Goal: Information Seeking & Learning: Learn about a topic

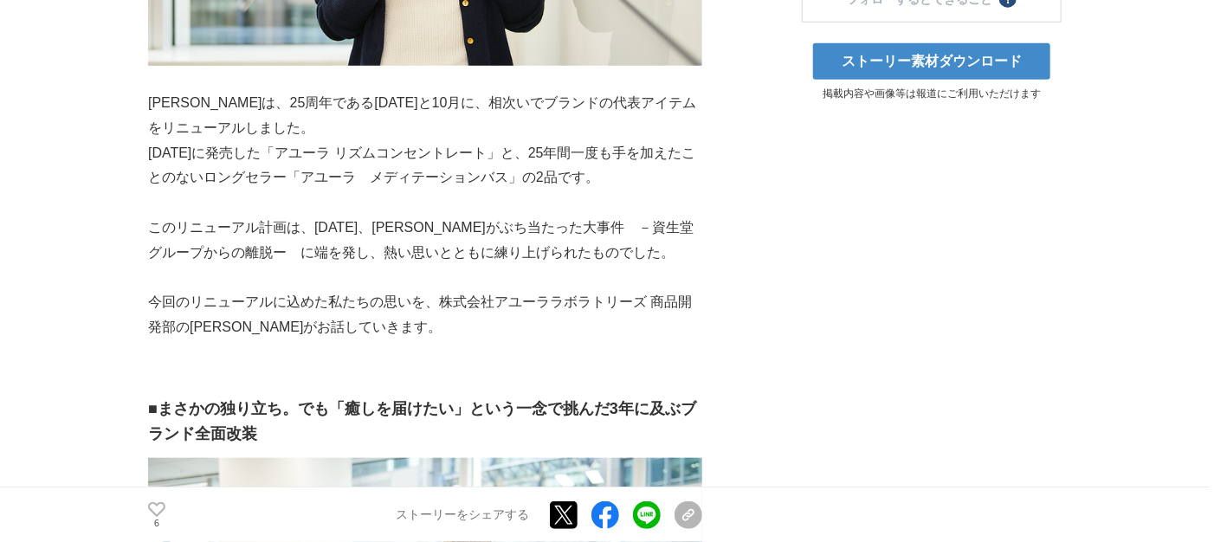
scroll to position [606, 0]
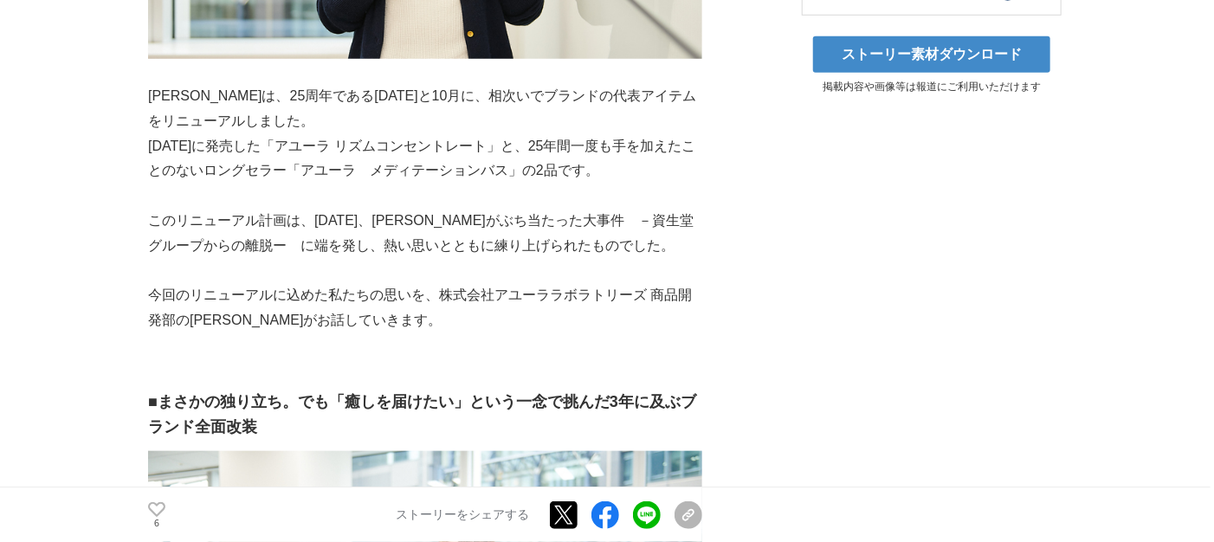
click at [475, 180] on p "[DATE]に発売した「アユーラ リズムコンセントレート」と、25年間一度も手を加えたことのないロングセラー「アユーラ　メディテーションバス」の2品です。" at bounding box center [425, 159] width 554 height 50
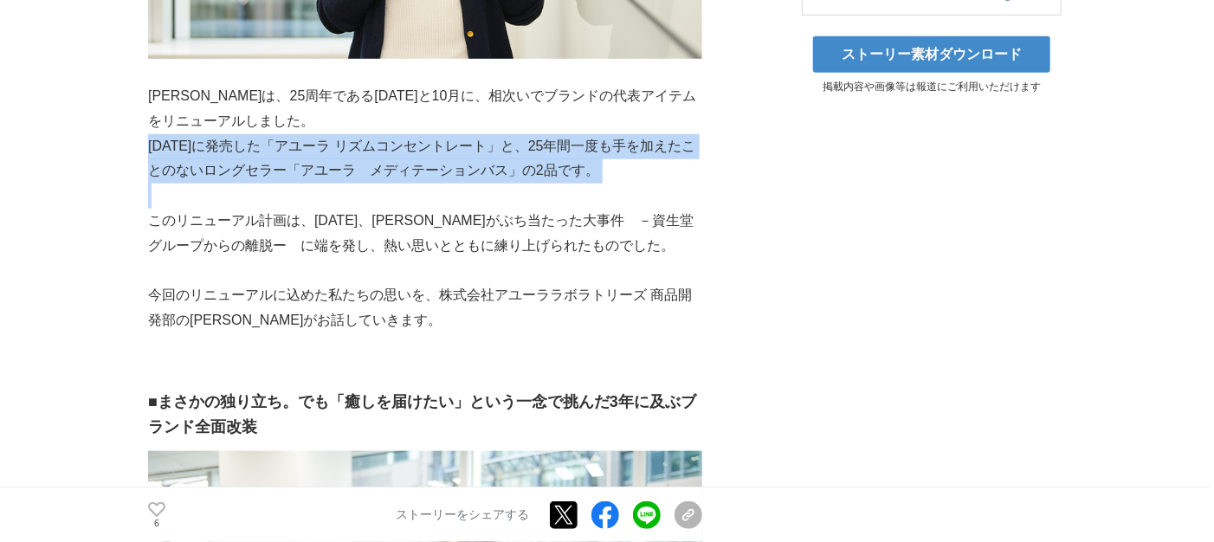
click at [475, 180] on p "[DATE]に発売した「アユーラ リズムコンセントレート」と、25年間一度も手を加えたことのないロングセラー「アユーラ　メディテーションバス」の2品です。" at bounding box center [425, 159] width 554 height 50
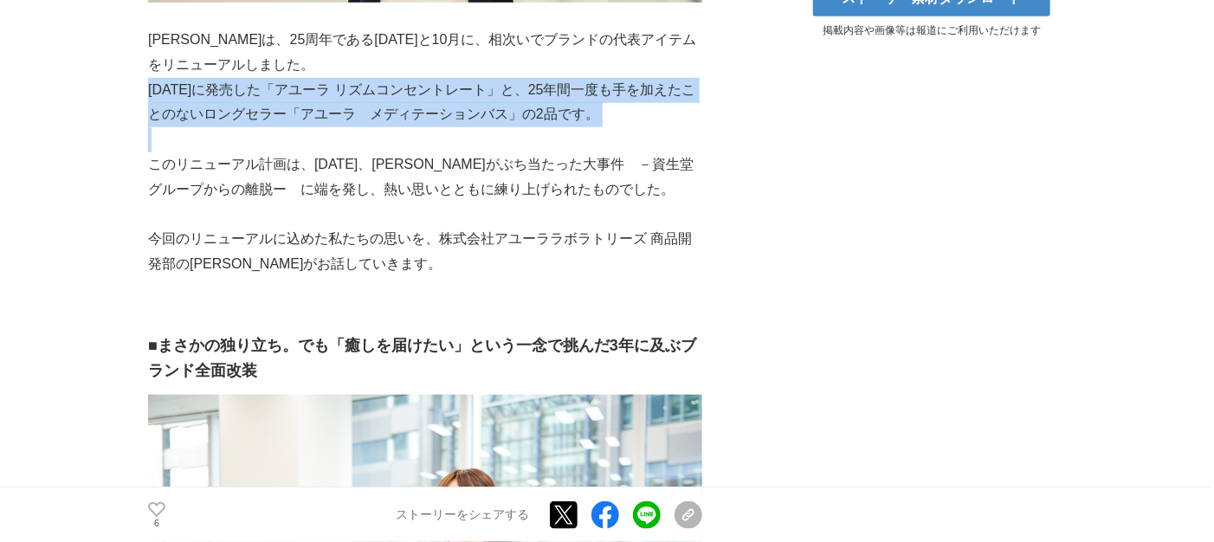
scroll to position [693, 0]
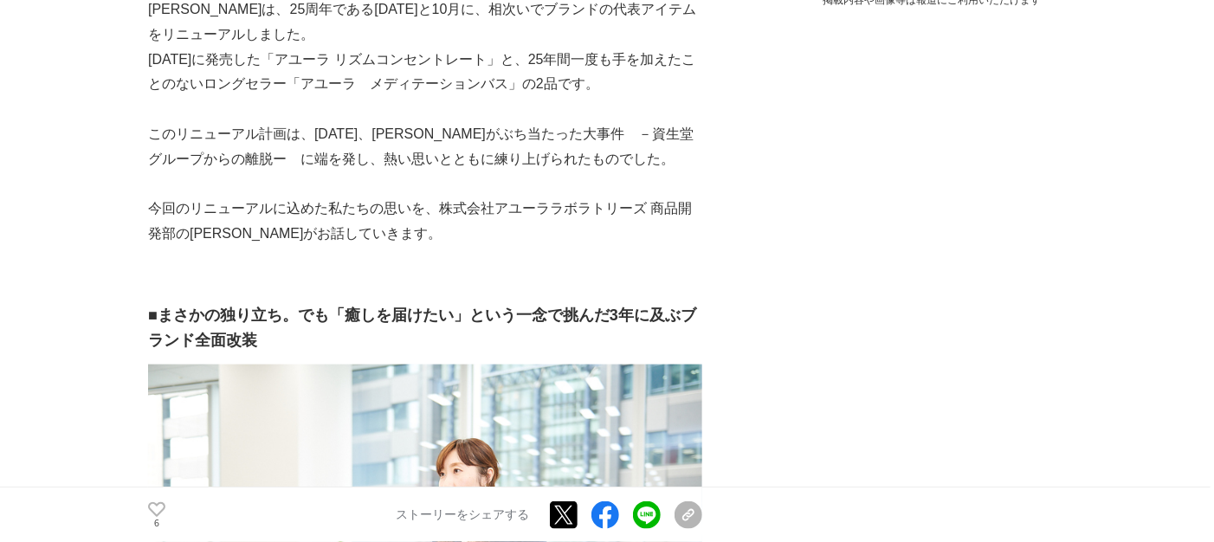
click at [345, 219] on p "今回のリニューアルに込めた私たちの思いを、株式会社アユーララボラトリーズ 商品開発部の[PERSON_NAME]がお話していきます。" at bounding box center [425, 222] width 554 height 50
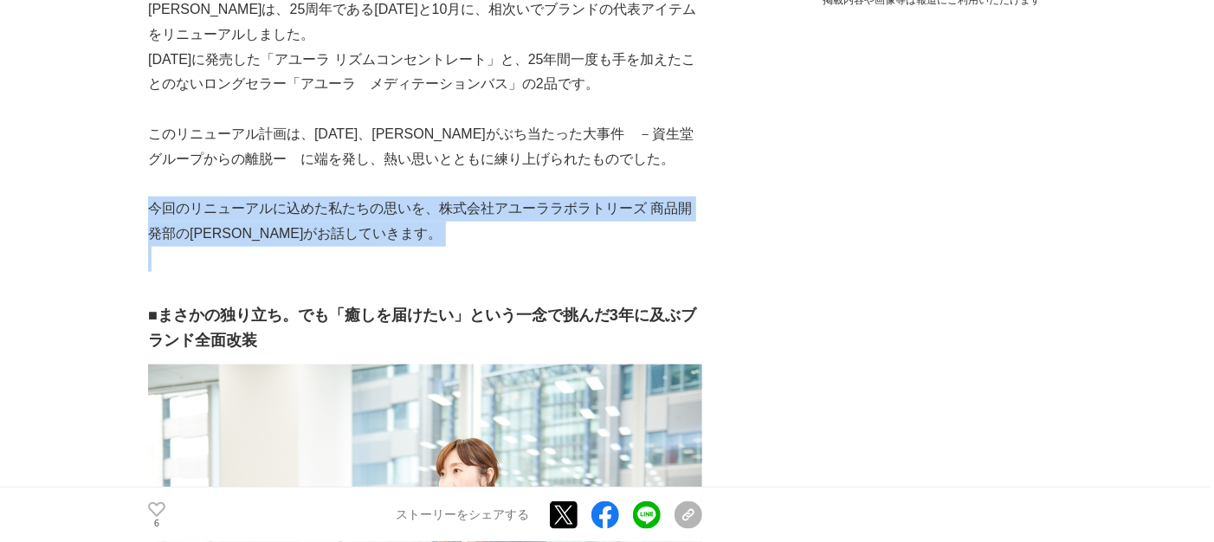
click at [345, 219] on p "今回のリニューアルに込めた私たちの思いを、株式会社アユーララボラトリーズ 商品開発部の[PERSON_NAME]がお話していきます。" at bounding box center [425, 222] width 554 height 50
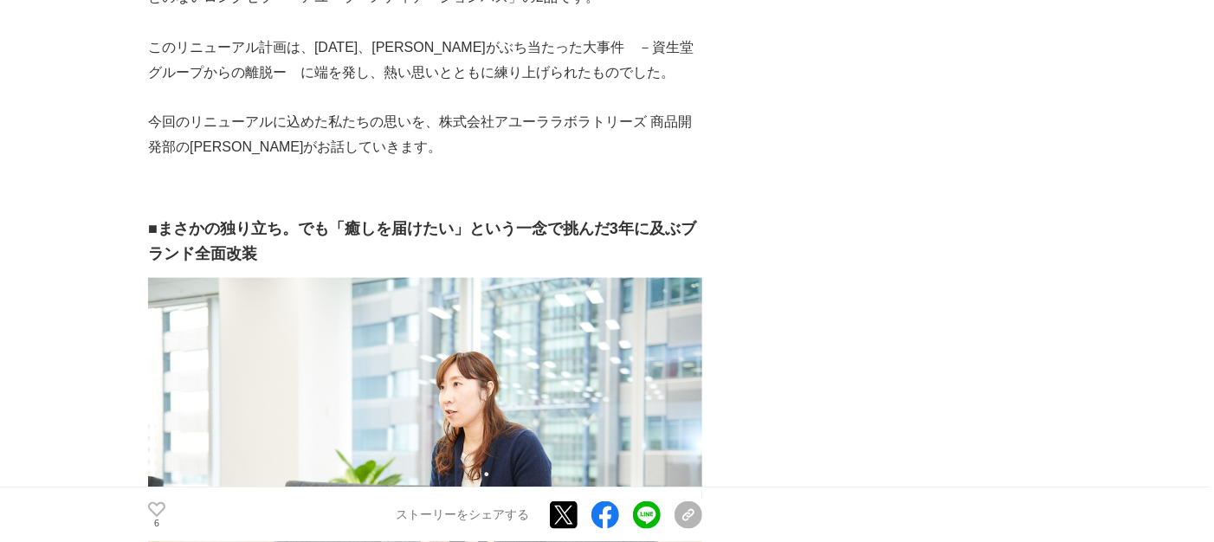
click at [339, 236] on strong "■まさかの独り立ち。でも「癒しを届けたい」という一念で挑んだ3年に及ぶブランド全面改装" at bounding box center [422, 241] width 548 height 42
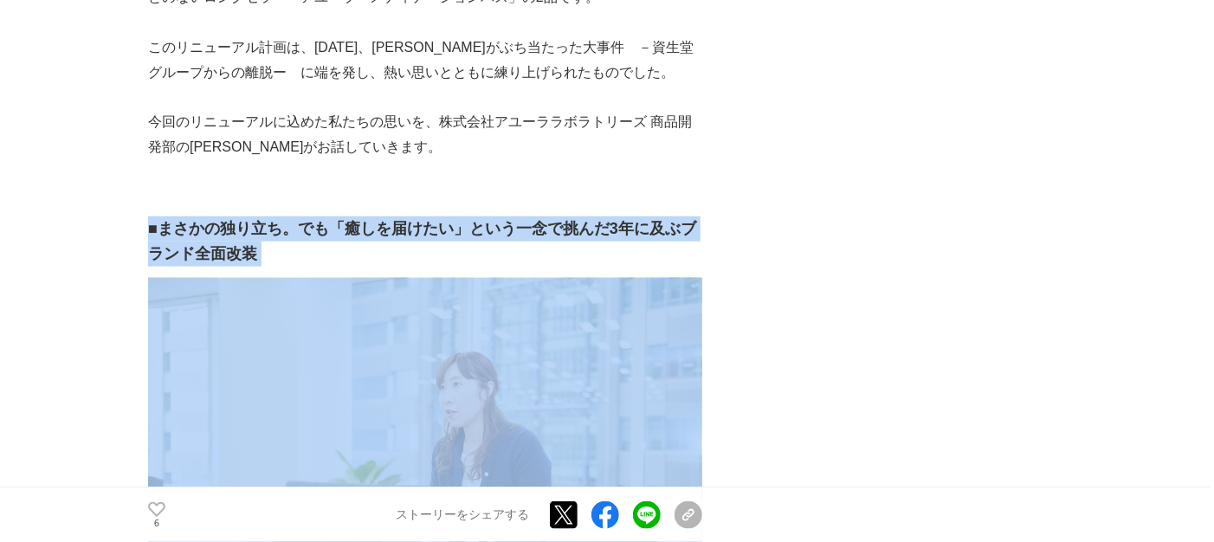
click at [339, 236] on strong "■まさかの独り立ち。でも「癒しを届けたい」という一念で挑んだ3年に及ぶブランド全面改装" at bounding box center [422, 241] width 548 height 42
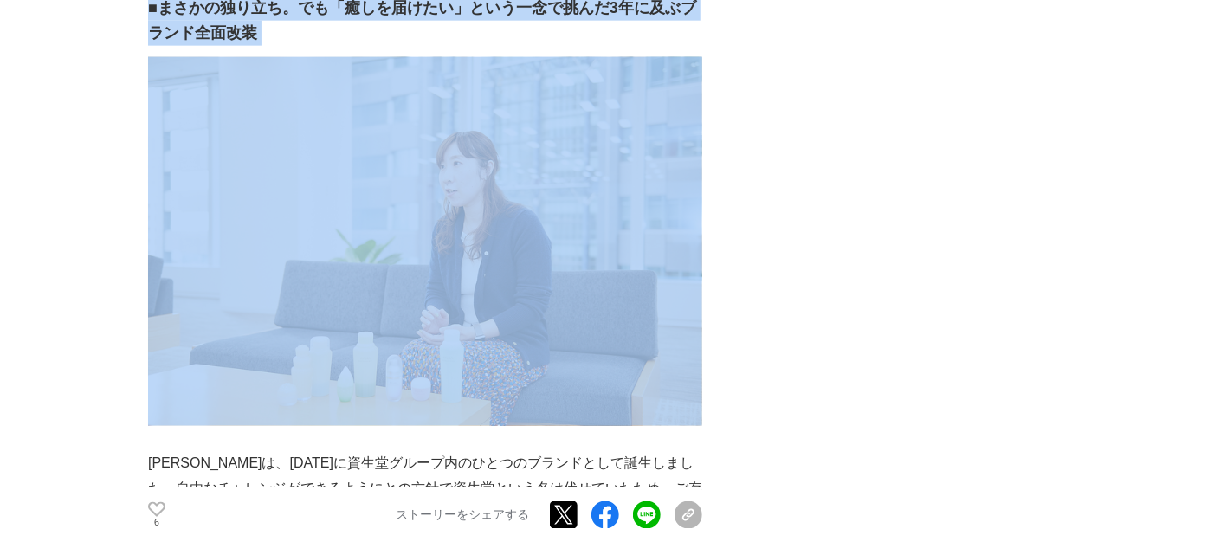
scroll to position [1212, 0]
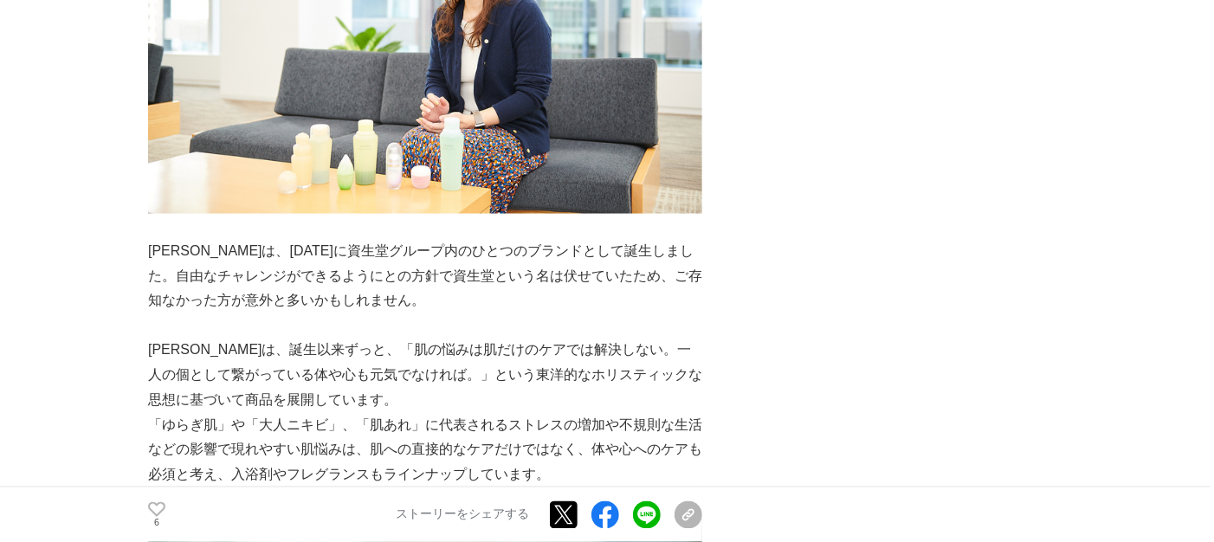
click at [327, 264] on p "[PERSON_NAME]は、[DATE]に資生堂グループ内のひとつのブランドとして誕生しました。自由なチャレンジができるようにとの方針で資生堂という名は伏せ…" at bounding box center [425, 276] width 554 height 74
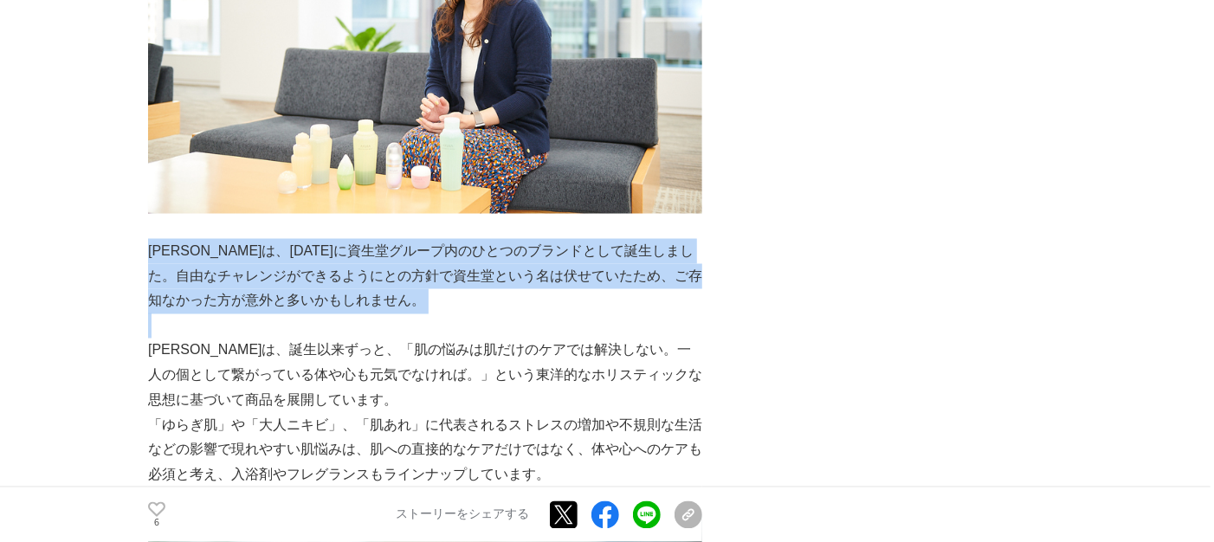
click at [327, 264] on p "[PERSON_NAME]は、[DATE]に資生堂グループ内のひとつのブランドとして誕生しました。自由なチャレンジができるようにとの方針で資生堂という名は伏せ…" at bounding box center [425, 276] width 554 height 74
click at [322, 280] on p "[PERSON_NAME]は、[DATE]に資生堂グループ内のひとつのブランドとして誕生しました。自由なチャレンジができるようにとの方針で資生堂という名は伏せ…" at bounding box center [425, 276] width 554 height 74
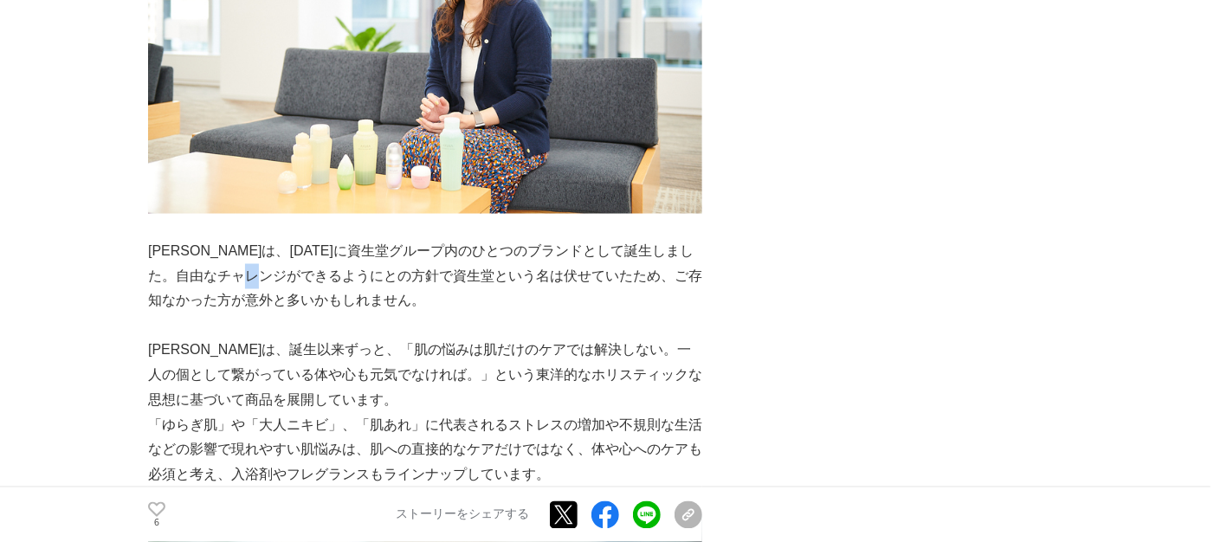
click at [322, 280] on p "[PERSON_NAME]は、[DATE]に資生堂グループ内のひとつのブランドとして誕生しました。自由なチャレンジができるようにとの方針で資生堂という名は伏せ…" at bounding box center [425, 276] width 554 height 74
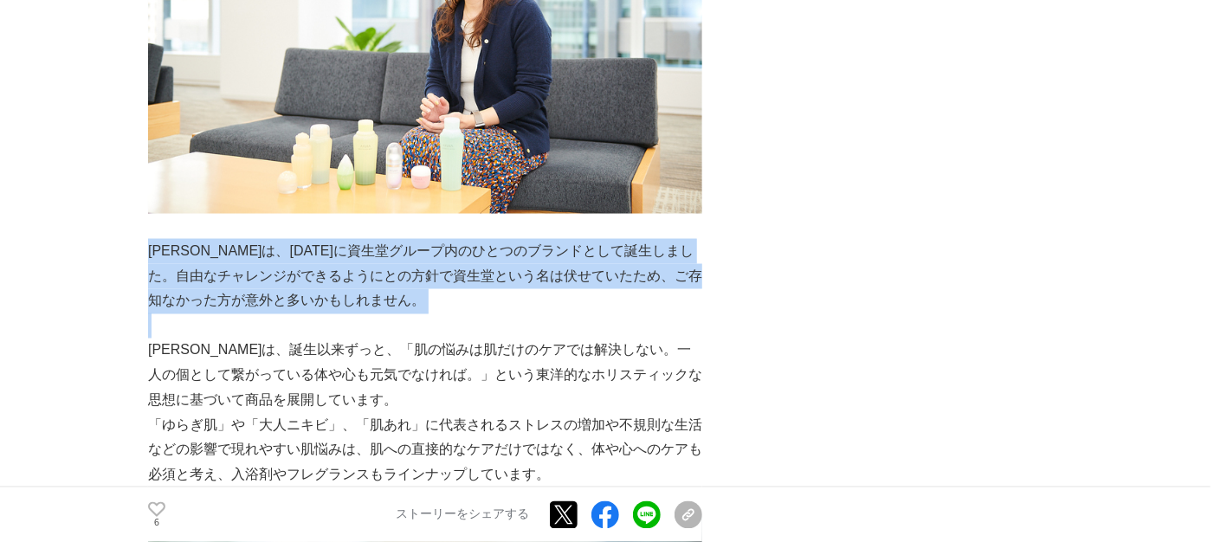
click at [322, 280] on p "[PERSON_NAME]は、[DATE]に資生堂グループ内のひとつのブランドとして誕生しました。自由なチャレンジができるようにとの方針で資生堂という名は伏せ…" at bounding box center [425, 276] width 554 height 74
click at [318, 281] on p "[PERSON_NAME]は、[DATE]に資生堂グループ内のひとつのブランドとして誕生しました。自由なチャレンジができるようにとの方針で資生堂という名は伏せ…" at bounding box center [425, 276] width 554 height 74
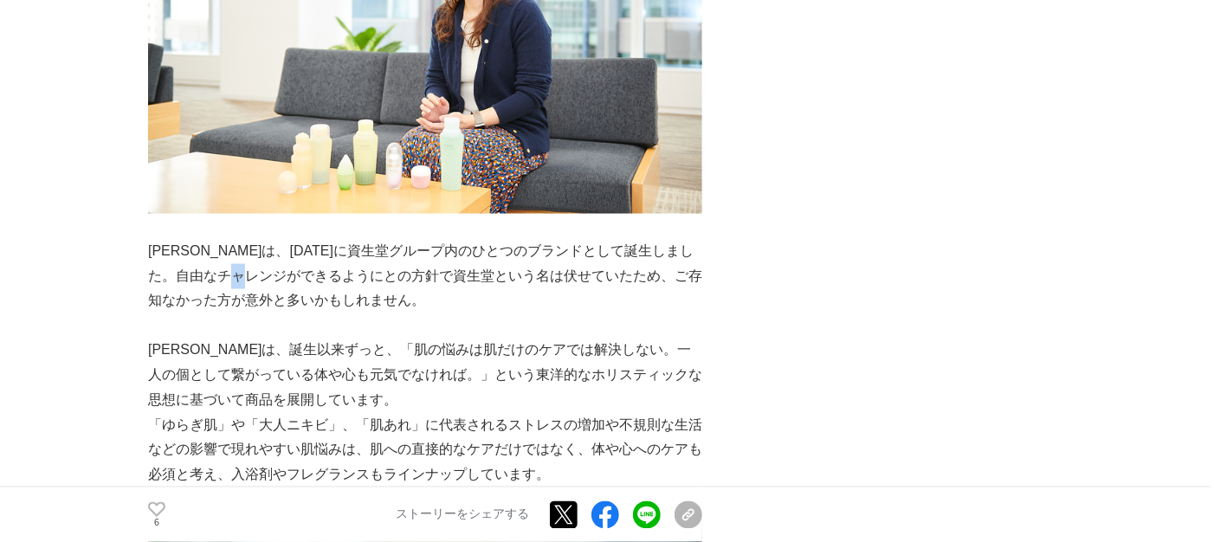
click at [318, 281] on p "[PERSON_NAME]は、[DATE]に資生堂グループ内のひとつのブランドとして誕生しました。自由なチャレンジができるようにとの方針で資生堂という名は伏せ…" at bounding box center [425, 276] width 554 height 74
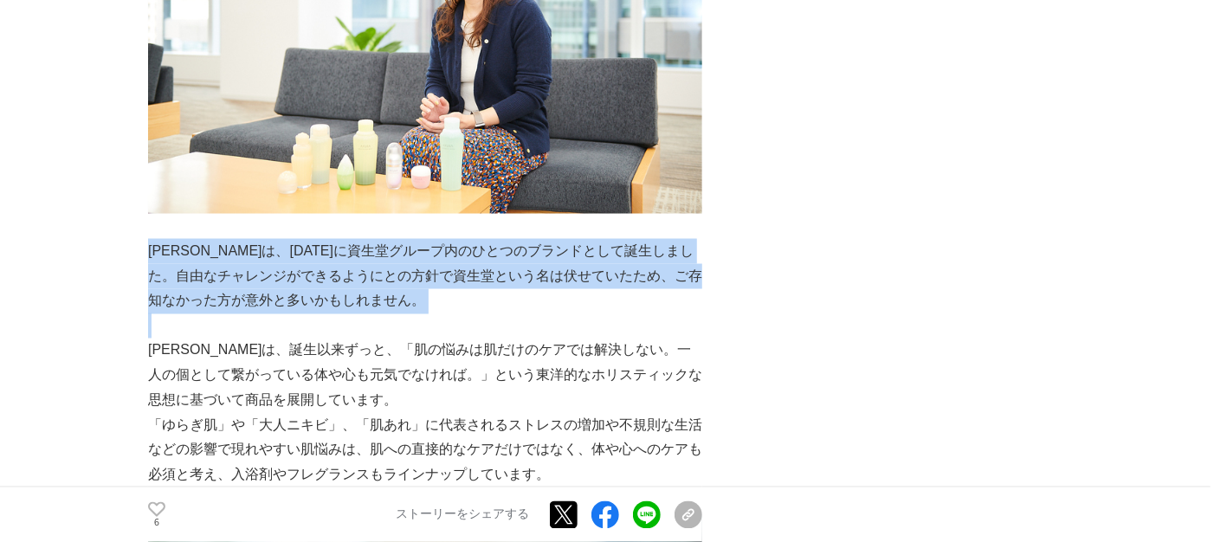
click at [318, 281] on p "[PERSON_NAME]は、[DATE]に資生堂グループ内のひとつのブランドとして誕生しました。自由なチャレンジができるようにとの方針で資生堂という名は伏せ…" at bounding box center [425, 276] width 554 height 74
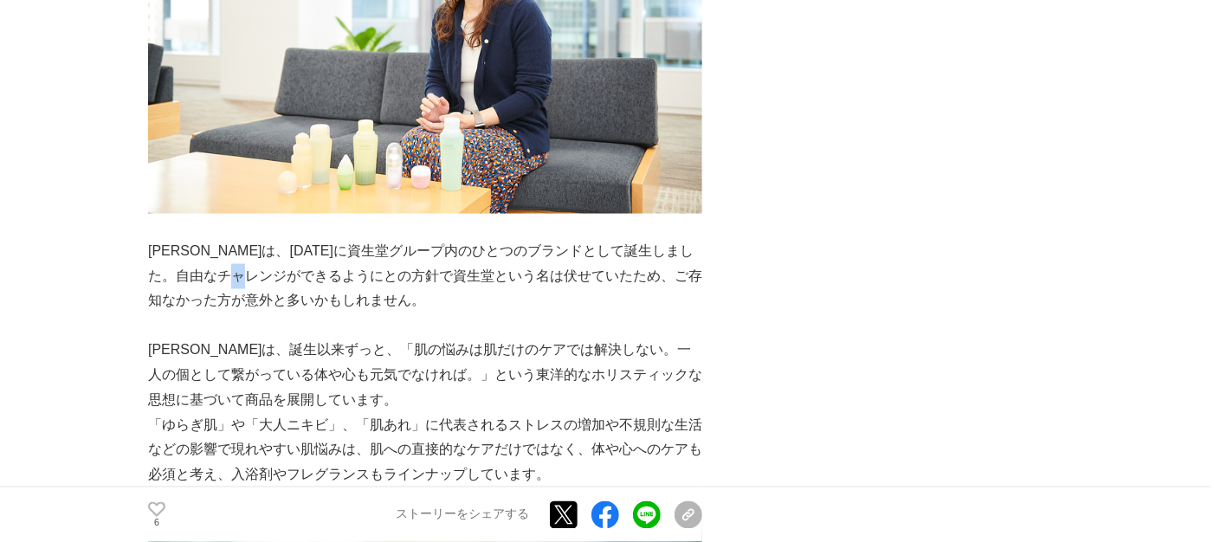
click at [318, 281] on p "[PERSON_NAME]は、[DATE]に資生堂グループ内のひとつのブランドとして誕生しました。自由なチャレンジができるようにとの方針で資生堂という名は伏せ…" at bounding box center [425, 276] width 554 height 74
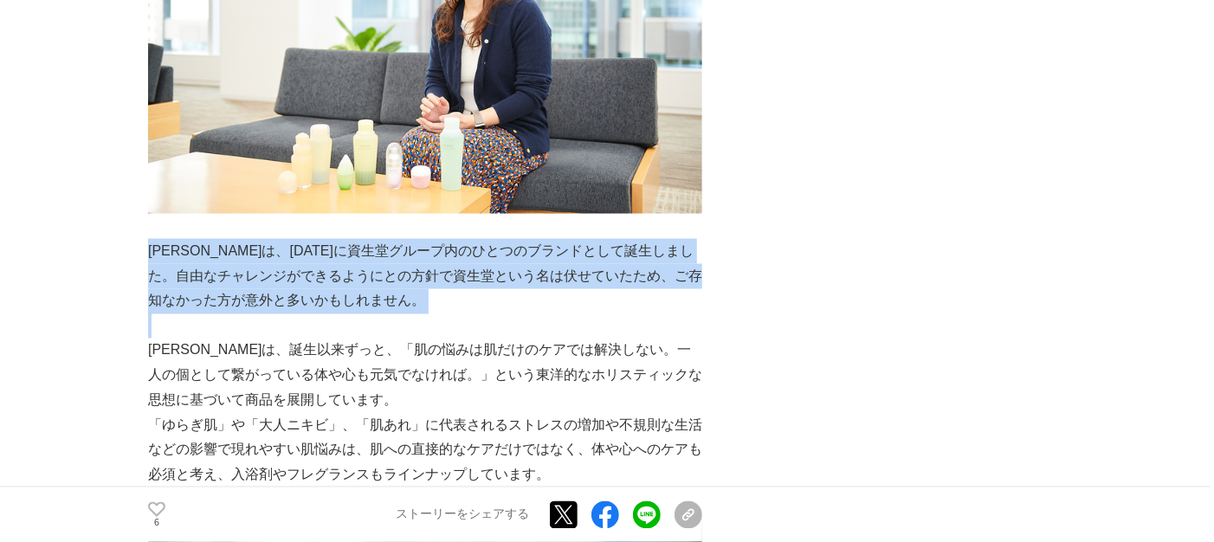
click at [318, 281] on p "[PERSON_NAME]は、[DATE]に資生堂グループ内のひとつのブランドとして誕生しました。自由なチャレンジができるようにとの方針で資生堂という名は伏せ…" at bounding box center [425, 276] width 554 height 74
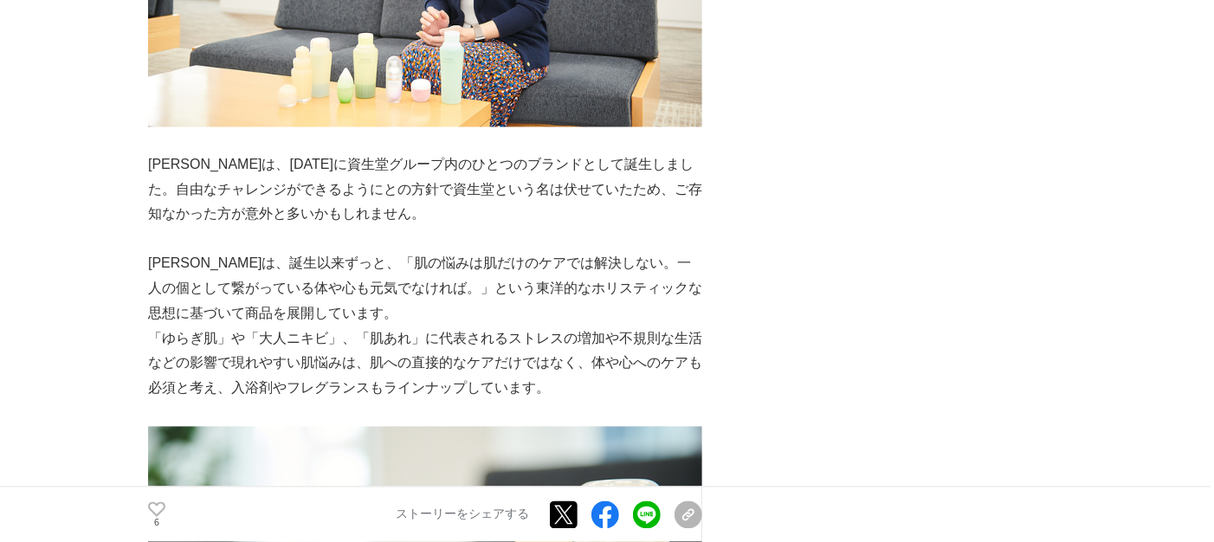
click at [318, 281] on p "[PERSON_NAME]は、誕生以来ずっと、「肌の悩みは肌だけのケアでは解決しない。一人の個として繋がっている体や心も元気でなければ。」という東洋的なホリス…" at bounding box center [425, 289] width 554 height 74
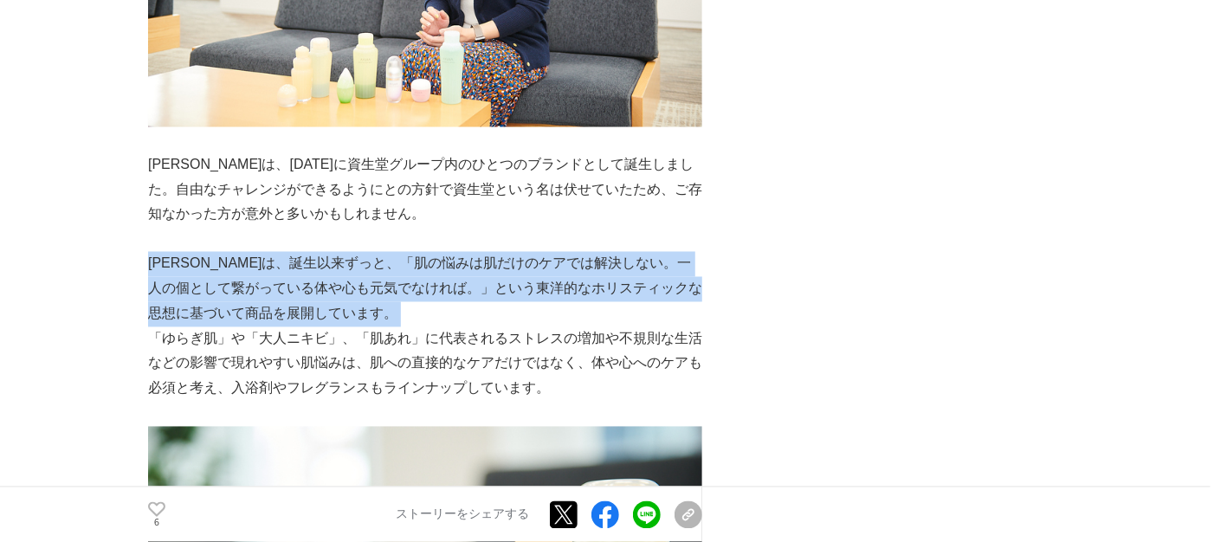
click at [318, 281] on p "[PERSON_NAME]は、誕生以来ずっと、「肌の悩みは肌だけのケアでは解決しない。一人の個として繋がっている体や心も元気でなければ。」という東洋的なホリス…" at bounding box center [425, 289] width 554 height 74
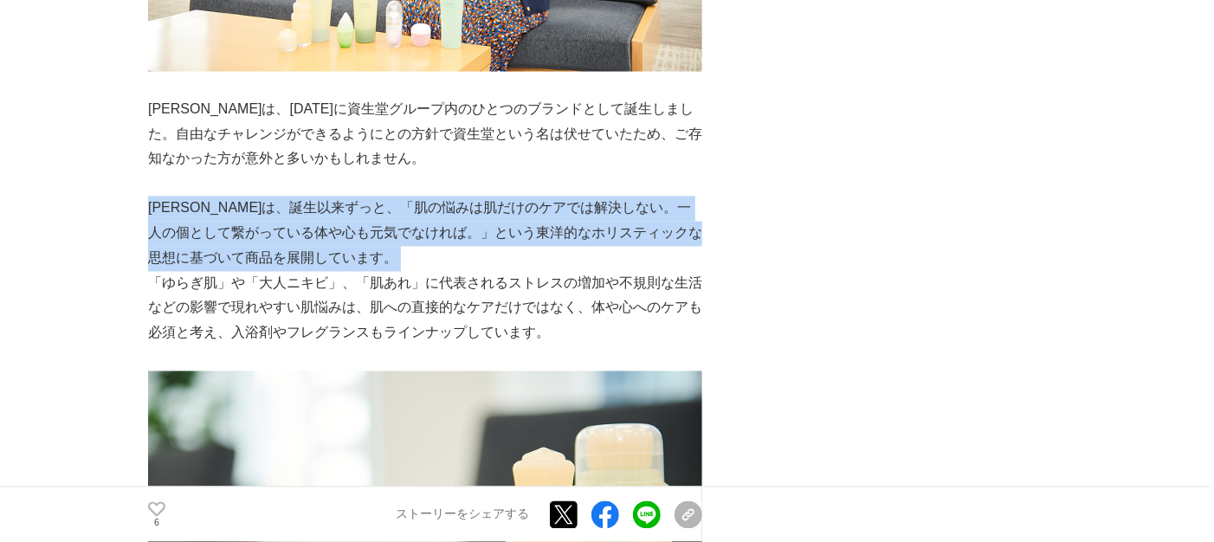
scroll to position [1385, 0]
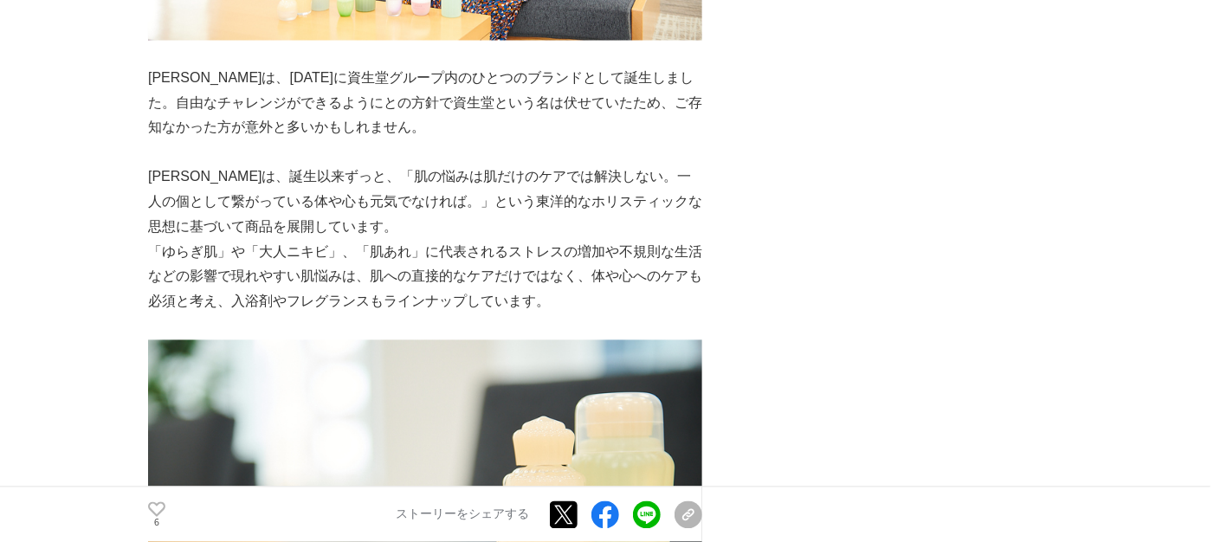
click at [318, 281] on p "「ゆらぎ肌」や「大人ニキビ」、「肌あれ」に代表されるストレスの増加や不規則な生活などの影響で現れやすい肌悩みは、肌への直接的なケアだけではなく、体や心へのケア…" at bounding box center [425, 278] width 554 height 74
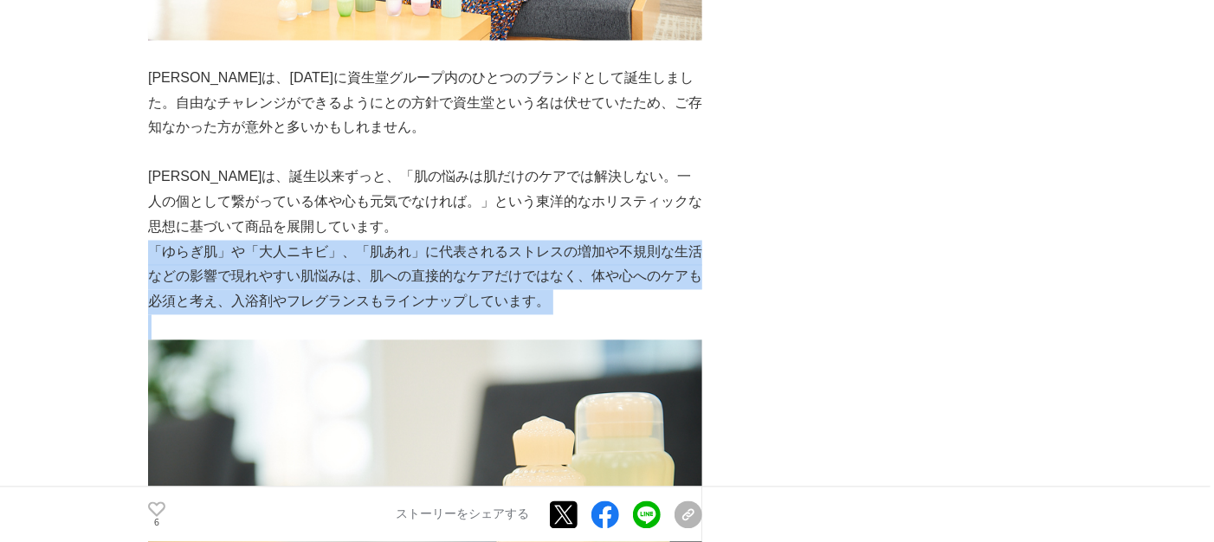
click at [318, 281] on p "「ゆらぎ肌」や「大人ニキビ」、「肌あれ」に代表されるストレスの増加や不規則な生活などの影響で現れやすい肌悩みは、肌への直接的なケアだけではなく、体や心へのケア…" at bounding box center [425, 278] width 554 height 74
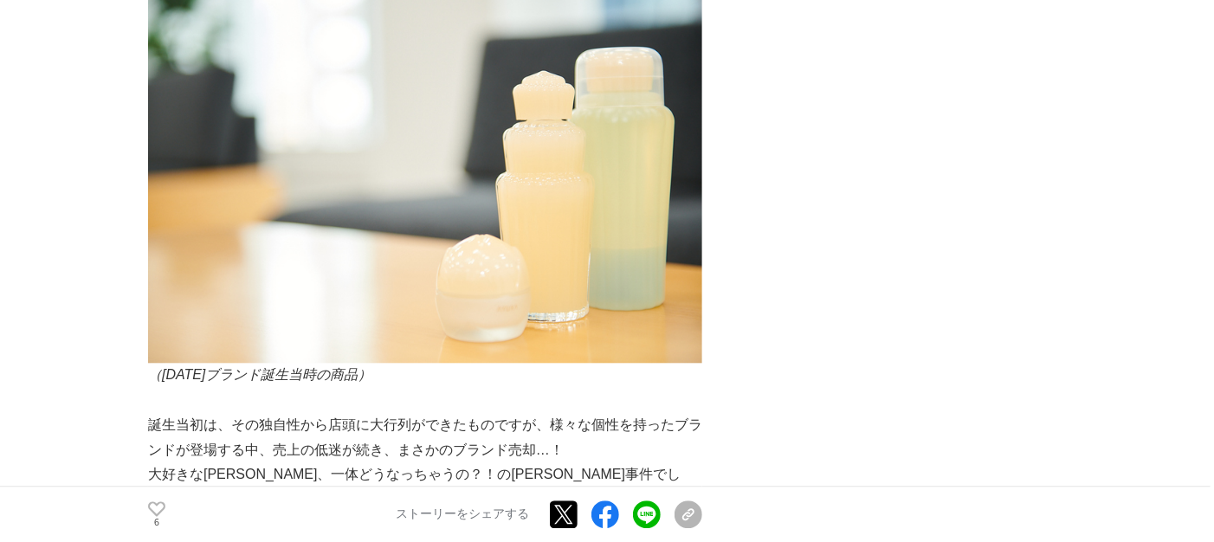
scroll to position [1905, 0]
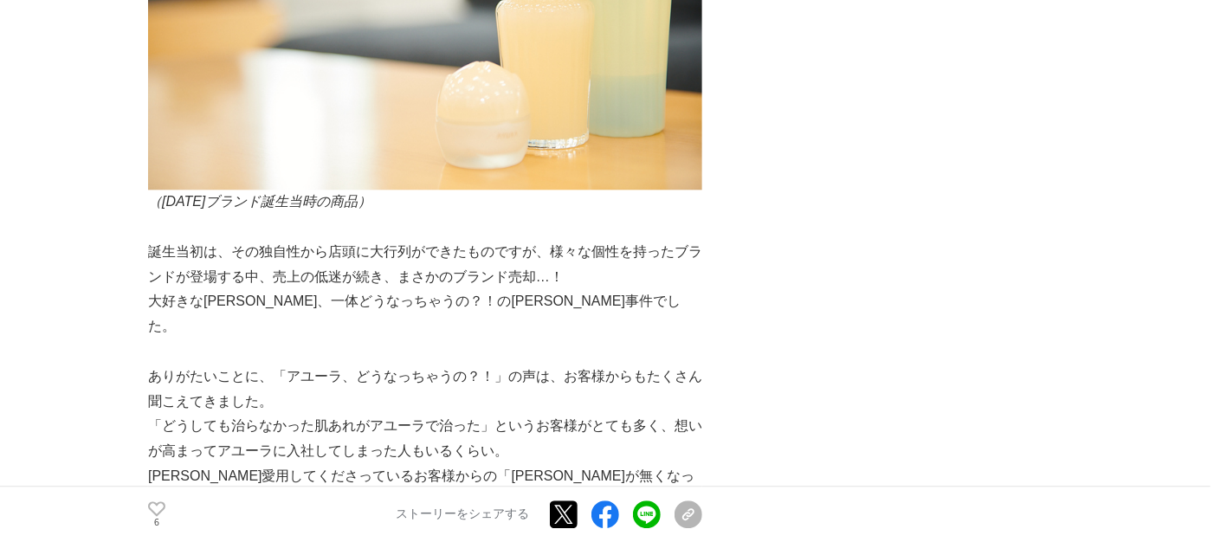
click at [318, 281] on p "誕生当初は、その独自性から店頭に大行列ができたものですが、様々な個性を持ったブランドが登場する中、売上の低迷が続き、まさかのブランド売却…！" at bounding box center [425, 265] width 554 height 50
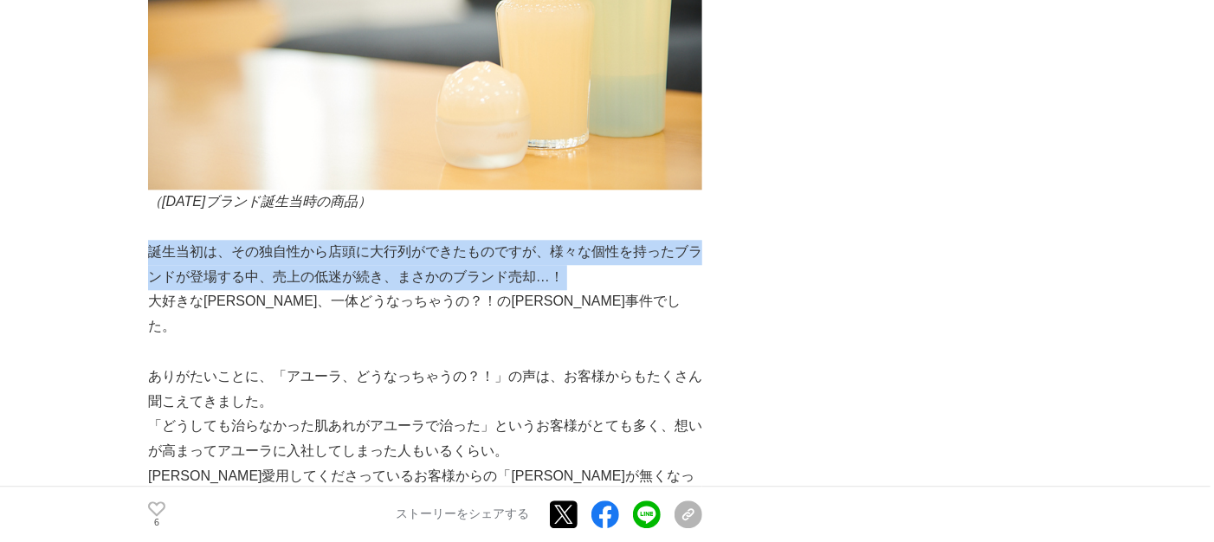
click at [318, 281] on p "誕生当初は、その独自性から店頭に大行列ができたものですが、様々な個性を持ったブランドが登場する中、売上の低迷が続き、まさかのブランド売却…！" at bounding box center [425, 265] width 554 height 50
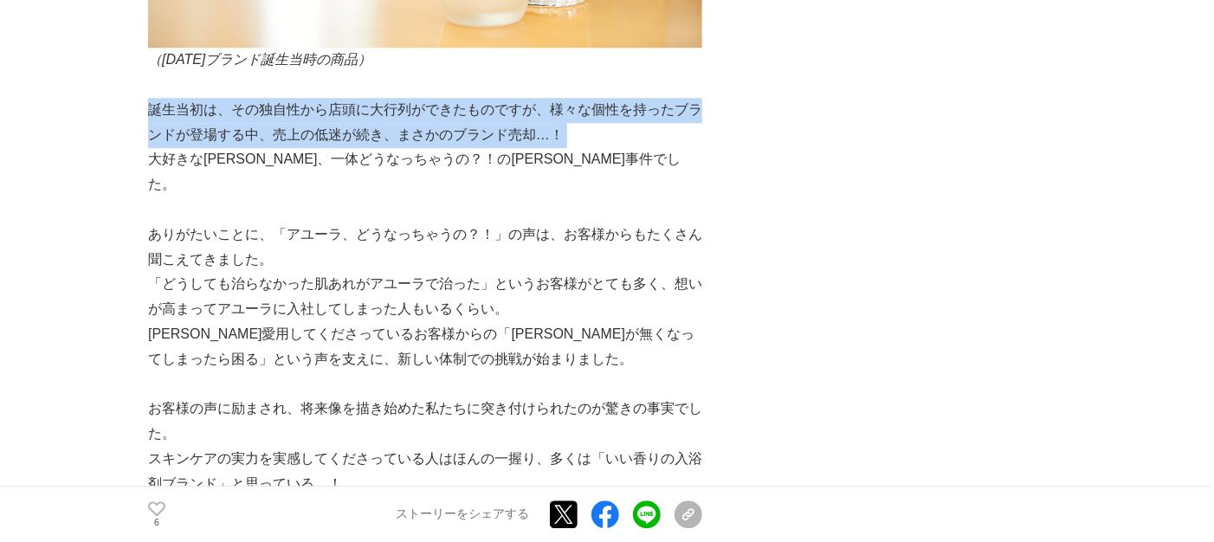
scroll to position [2078, 0]
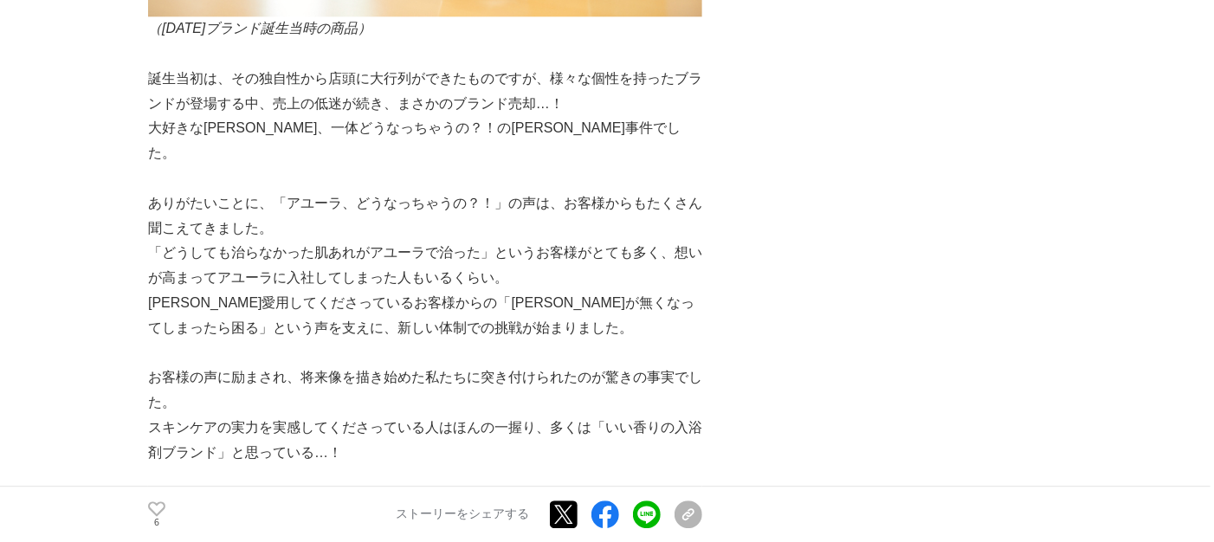
click at [318, 291] on p "[PERSON_NAME]愛用してくださっているお客様からの「[PERSON_NAME]が無くなってしまったら困る」という声を支えに、新しい体制での挑戦が始ま…" at bounding box center [425, 316] width 554 height 50
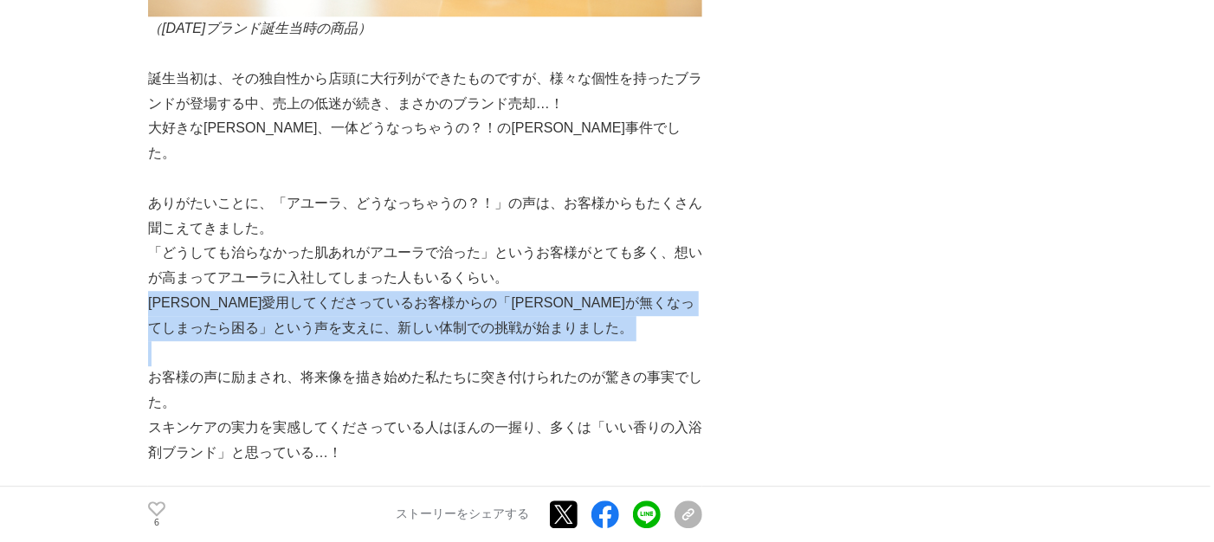
click at [318, 291] on p "[PERSON_NAME]愛用してくださっているお客様からの「[PERSON_NAME]が無くなってしまったら困る」という声を支えに、新しい体制での挑戦が始ま…" at bounding box center [425, 316] width 554 height 50
click at [322, 291] on p "[PERSON_NAME]愛用してくださっているお客様からの「[PERSON_NAME]が無くなってしまったら困る」という声を支えに、新しい体制での挑戦が始ま…" at bounding box center [425, 316] width 554 height 50
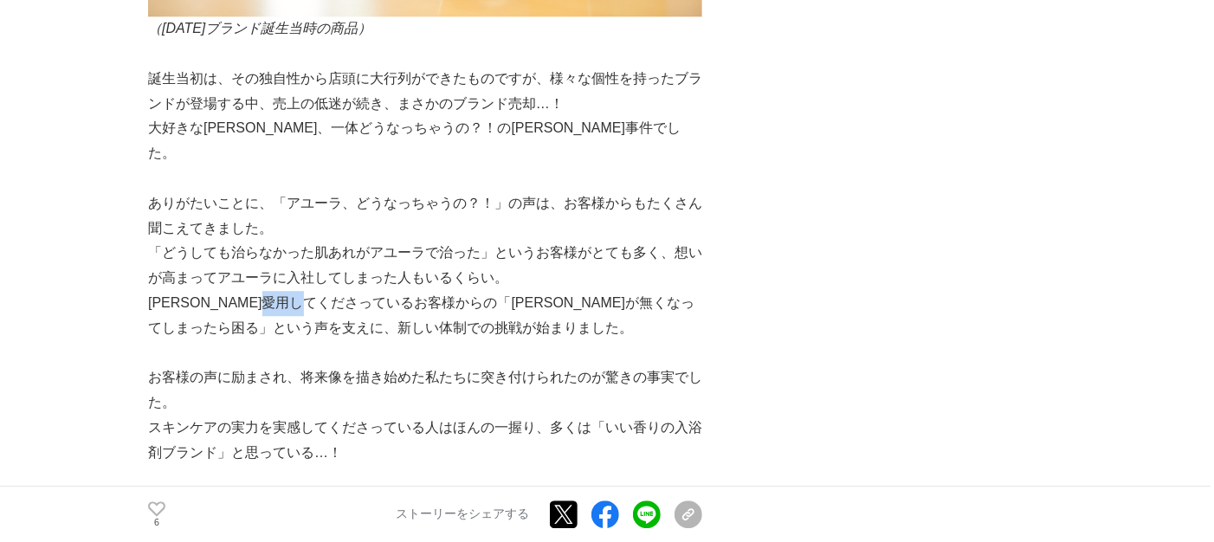
click at [322, 291] on p "[PERSON_NAME]愛用してくださっているお客様からの「[PERSON_NAME]が無くなってしまったら困る」という声を支えに、新しい体制での挑戦が始ま…" at bounding box center [425, 316] width 554 height 50
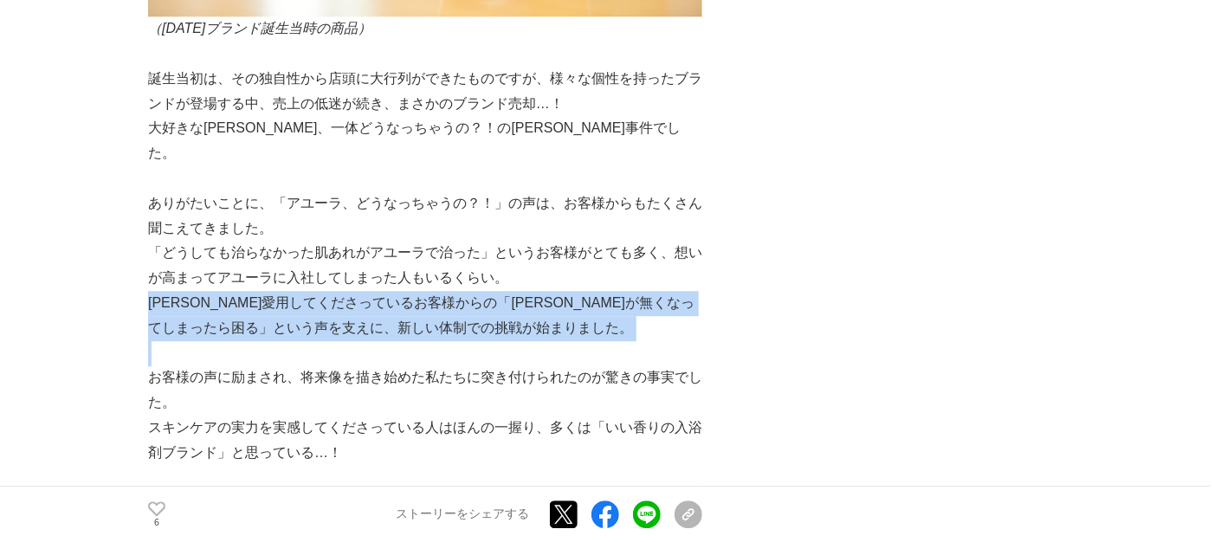
click at [322, 291] on p "[PERSON_NAME]愛用してくださっているお客様からの「[PERSON_NAME]が無くなってしまったら困る」という声を支えに、新しい体制での挑戦が始ま…" at bounding box center [425, 316] width 554 height 50
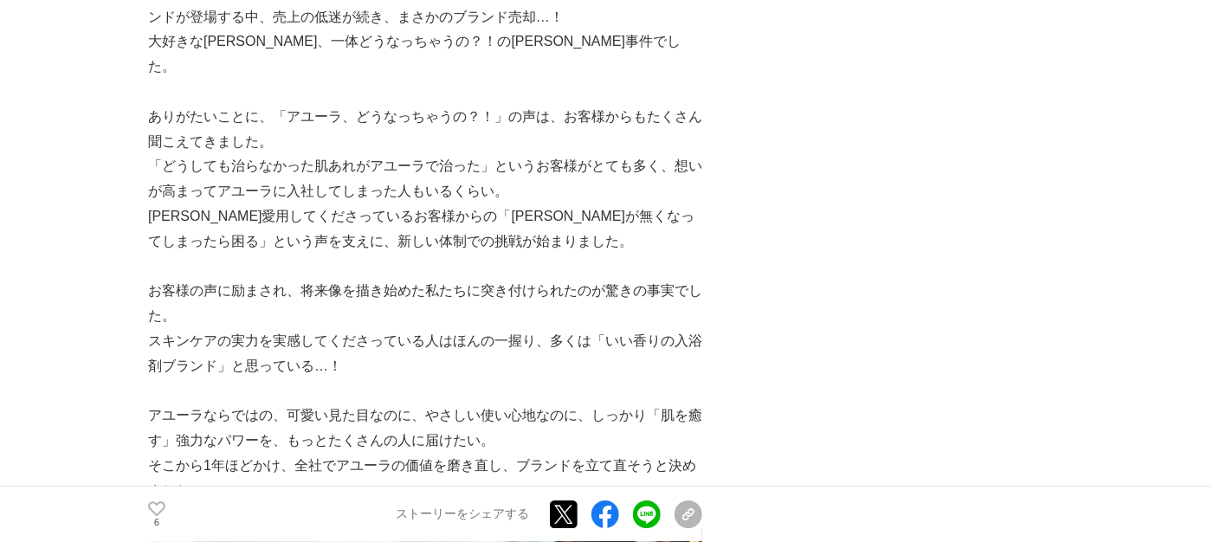
click at [340, 279] on p "お客様の声に励まされ、将来像を描き始めた私たちに突き付けられたのが驚きの事実でした。" at bounding box center [425, 304] width 554 height 50
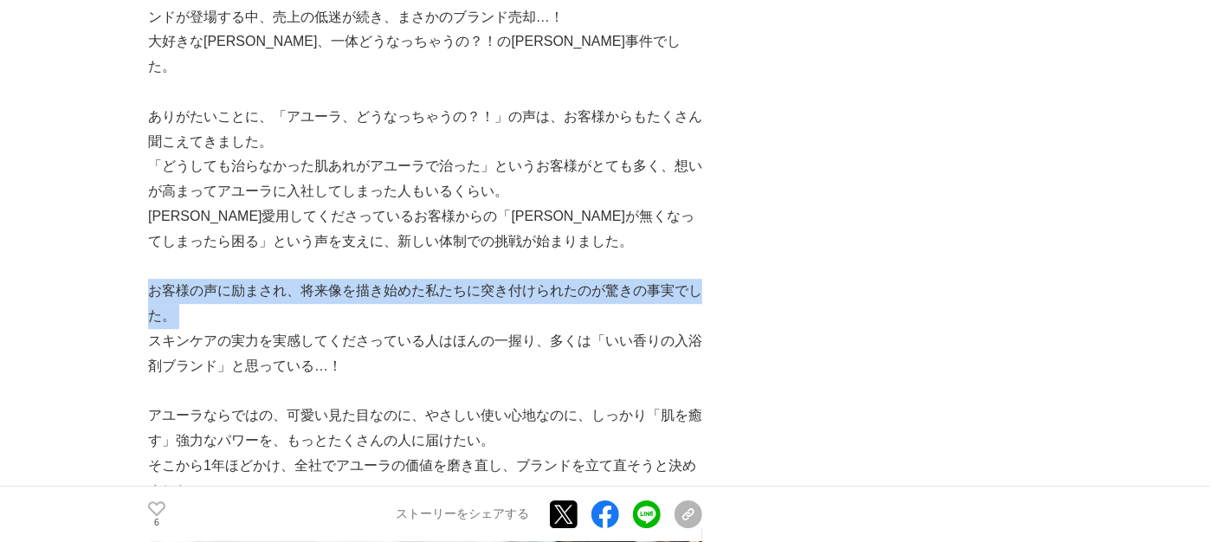
click at [340, 279] on p "お客様の声に励まされ、将来像を描き始めた私たちに突き付けられたのが驚きの事実でした。" at bounding box center [425, 304] width 554 height 50
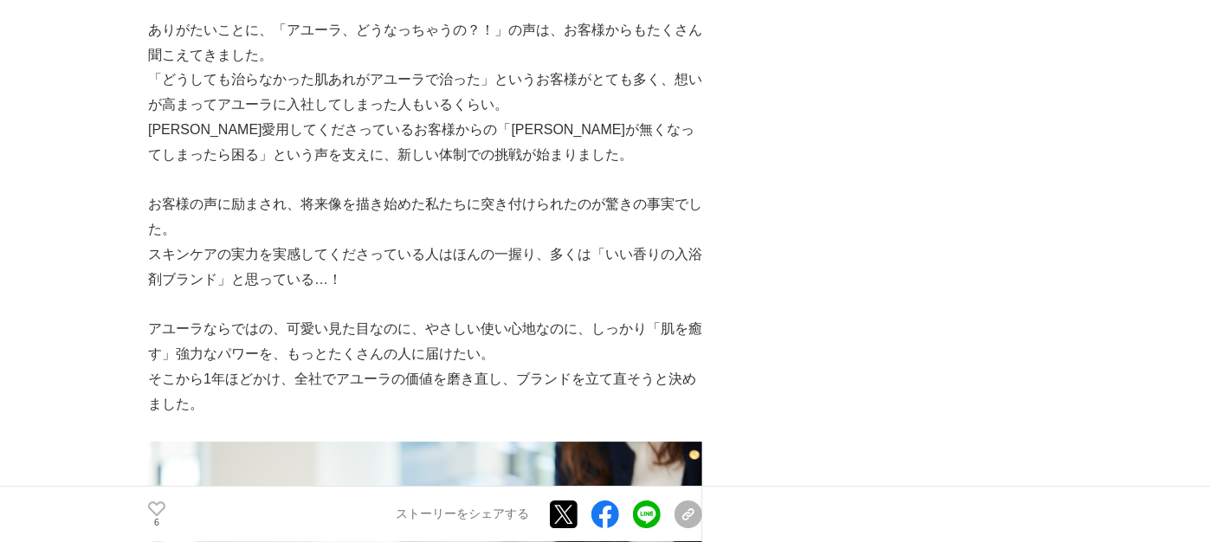
click at [340, 263] on p "スキンケアの実力を実感してくださっている人はほんの一握り、多くは「いい香りの入浴剤ブランド」と思っている…！" at bounding box center [425, 267] width 554 height 50
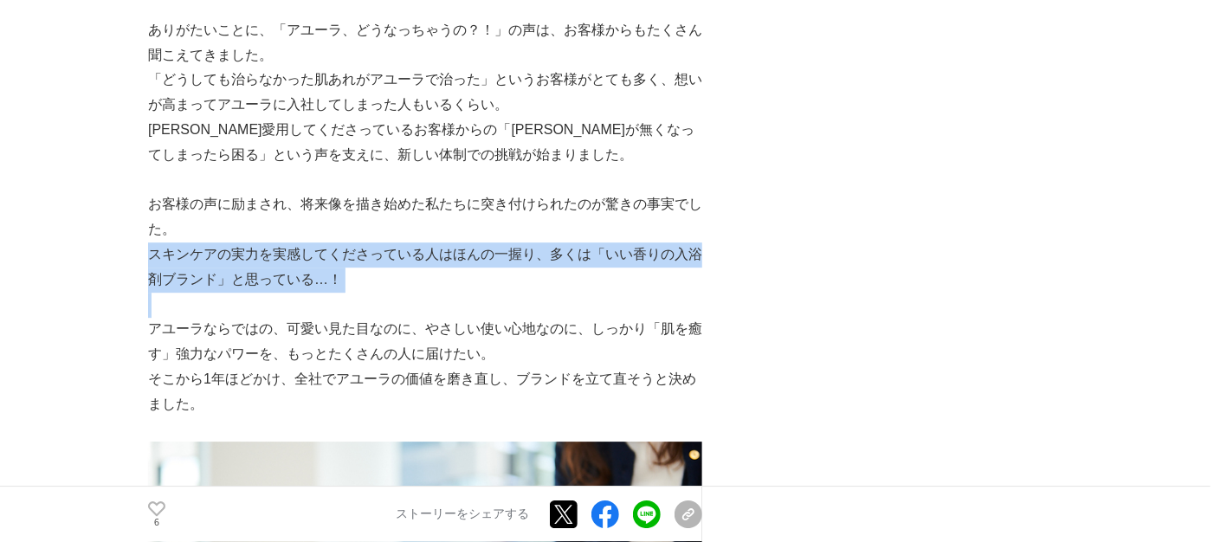
click at [340, 263] on p "スキンケアの実力を実感してくださっている人はほんの一握り、多くは「いい香りの入浴剤ブランド」と思っている…！" at bounding box center [425, 267] width 554 height 50
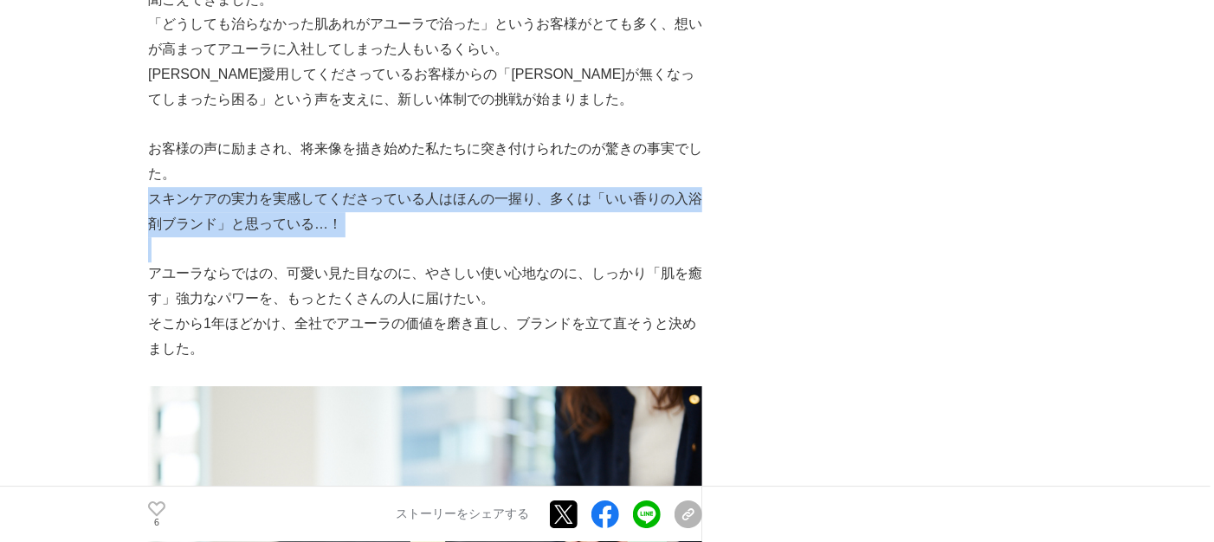
scroll to position [2338, 0]
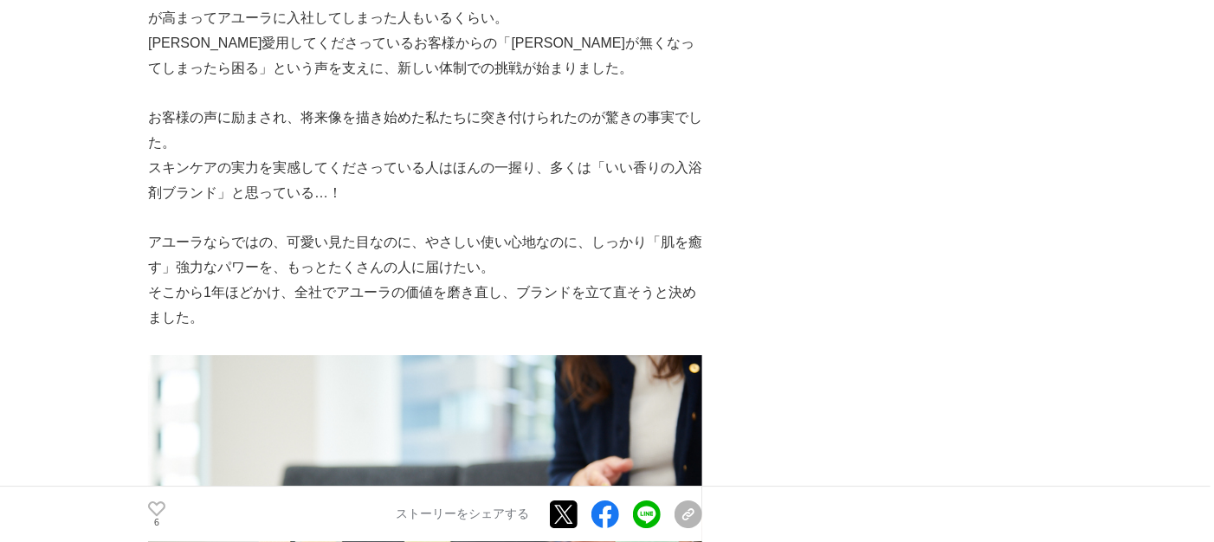
click at [340, 281] on p "そこから1年ほどかけ、全社でアユーラの価値を磨き直し、ブランドを立て直そうと決めました。" at bounding box center [425, 306] width 554 height 50
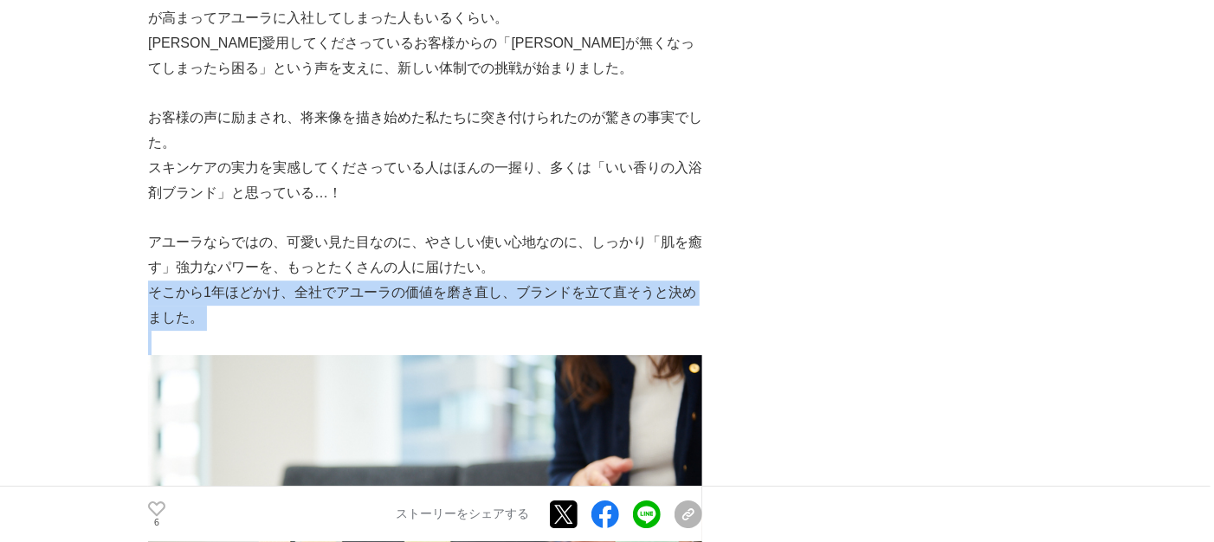
click at [340, 281] on p "そこから1年ほどかけ、全社でアユーラの価値を磨き直し、ブランドを立て直そうと決めました。" at bounding box center [425, 306] width 554 height 50
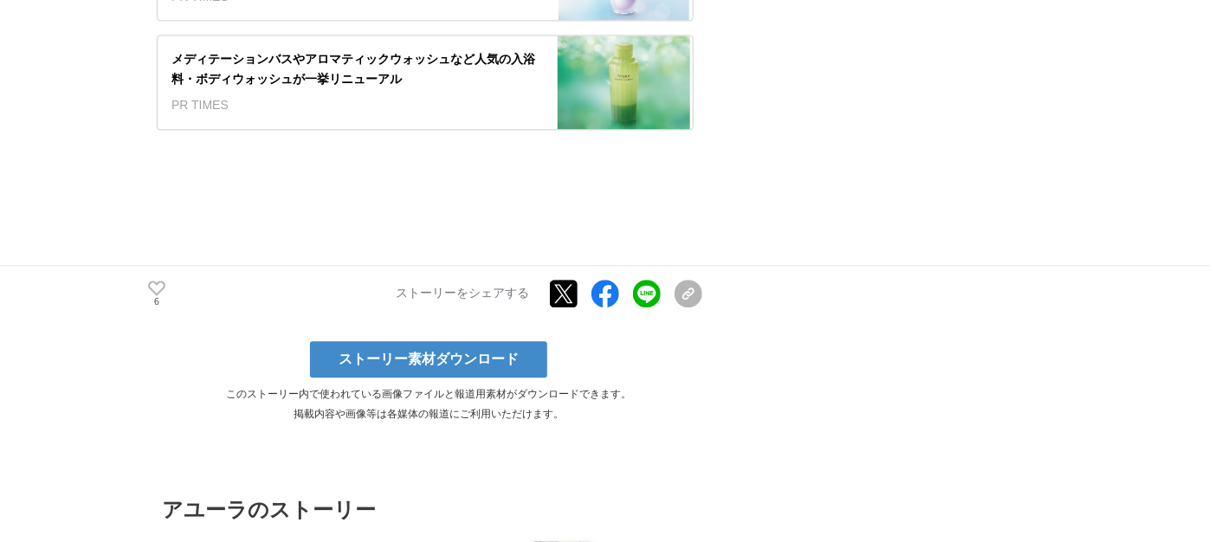
scroll to position [8312, 0]
